Goal: Check status: Check status

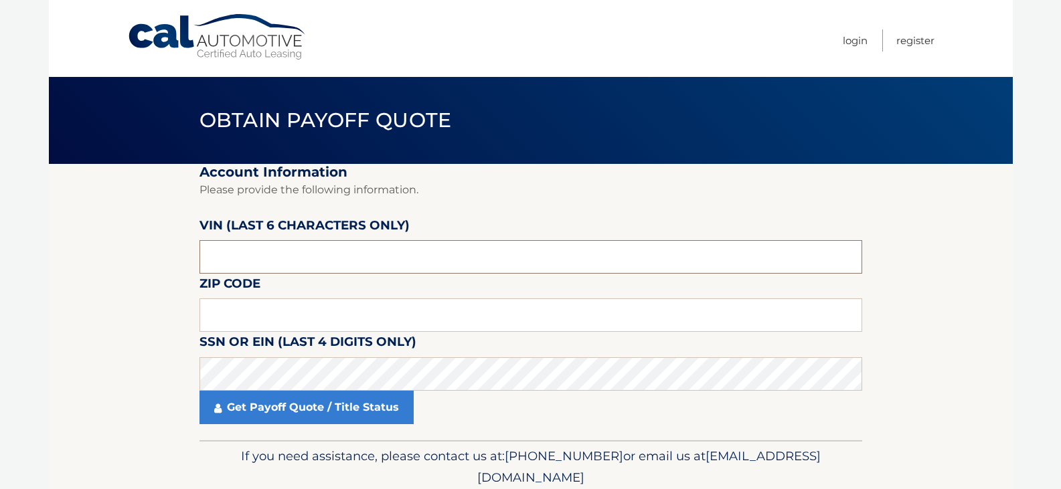
click at [305, 270] on input "text" at bounding box center [530, 256] width 663 height 33
drag, startPoint x: 270, startPoint y: 311, endPoint x: 279, endPoint y: 301, distance: 13.3
click at [276, 307] on input "text" at bounding box center [530, 315] width 663 height 33
type input "11554"
click at [284, 252] on input "text" at bounding box center [530, 256] width 663 height 33
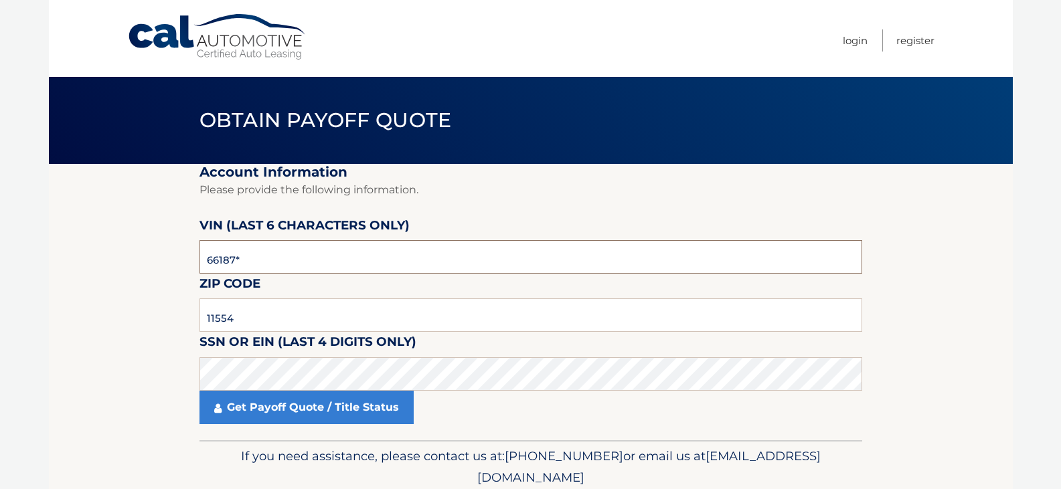
type input "661879"
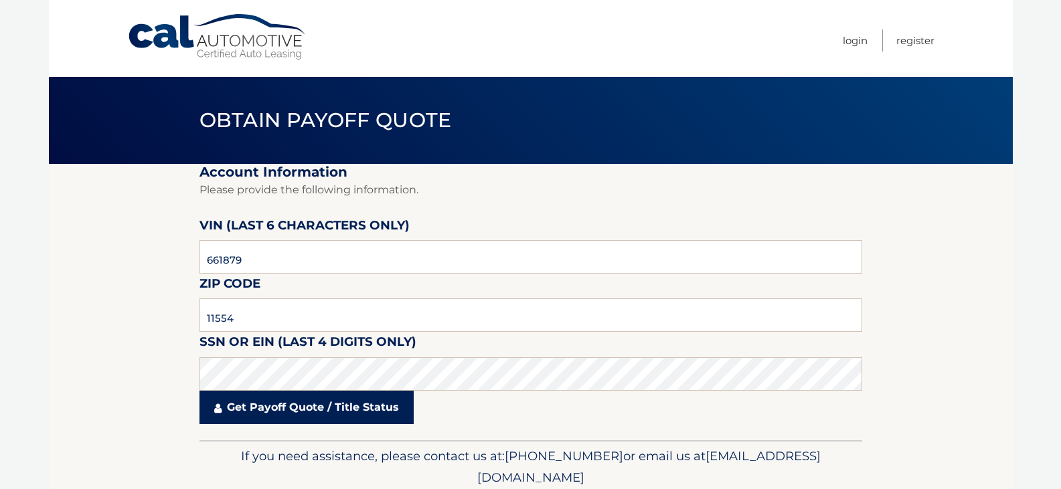
click at [304, 405] on link "Get Payoff Quote / Title Status" at bounding box center [306, 407] width 214 height 33
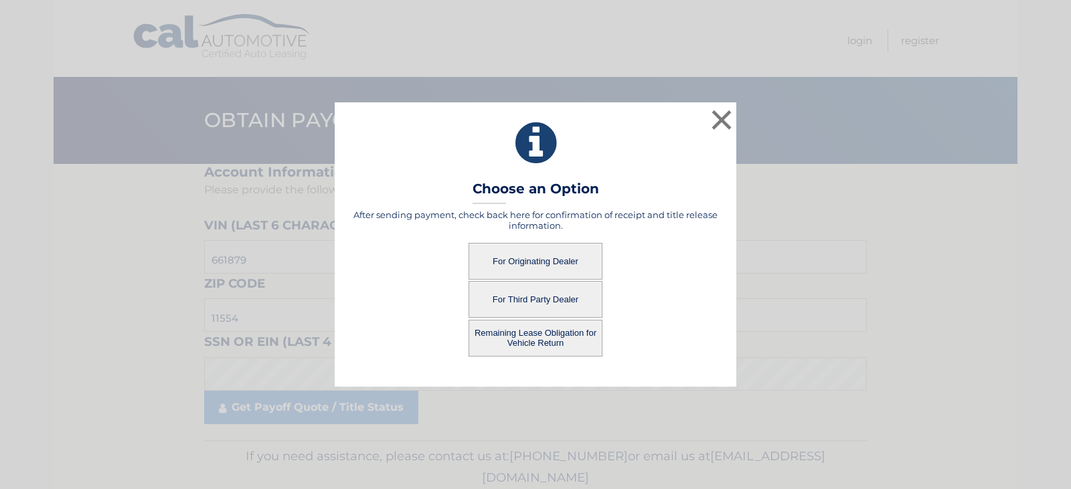
click at [543, 260] on button "For Originating Dealer" at bounding box center [536, 261] width 134 height 37
click at [534, 260] on button "For Originating Dealer" at bounding box center [536, 261] width 134 height 37
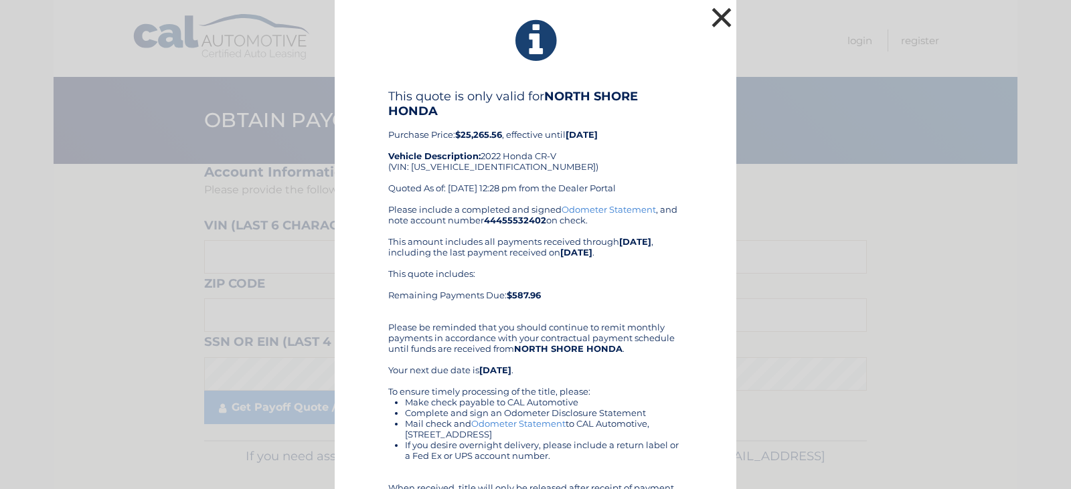
click at [717, 15] on button "×" at bounding box center [721, 17] width 27 height 27
